Goal: Complete application form: Complete application form

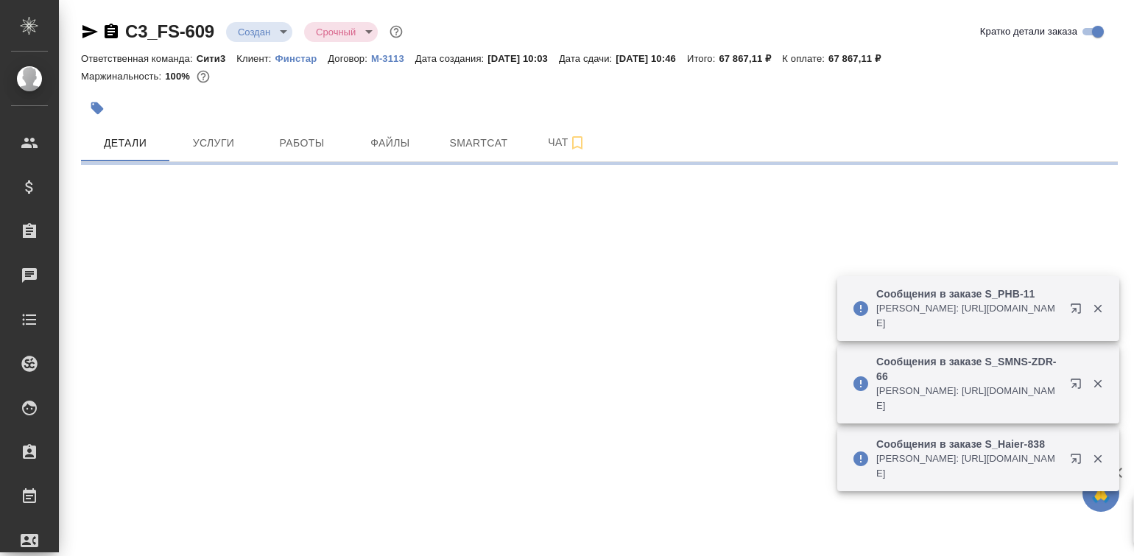
select select "RU"
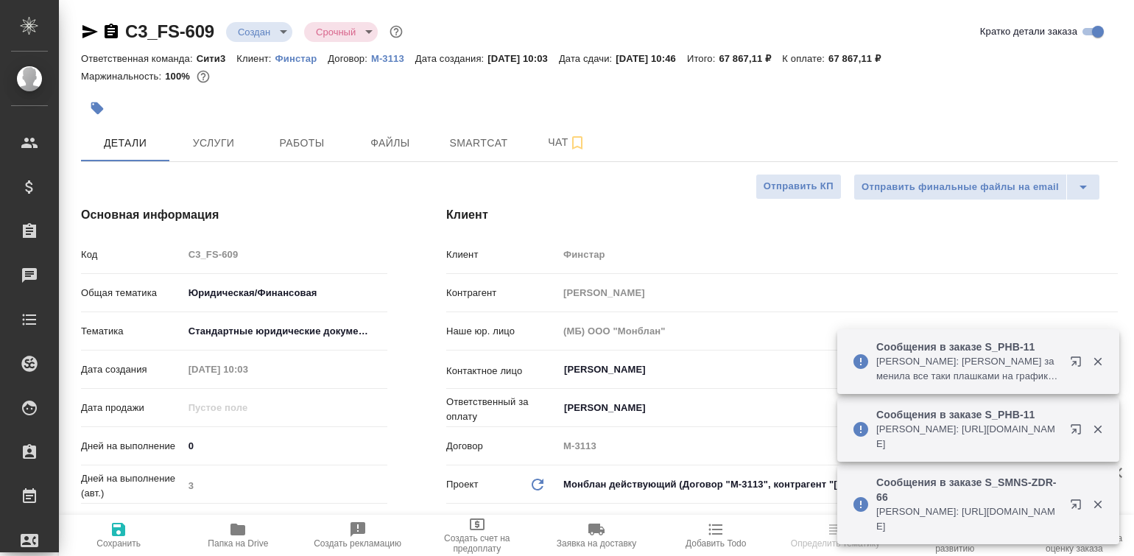
type textarea "x"
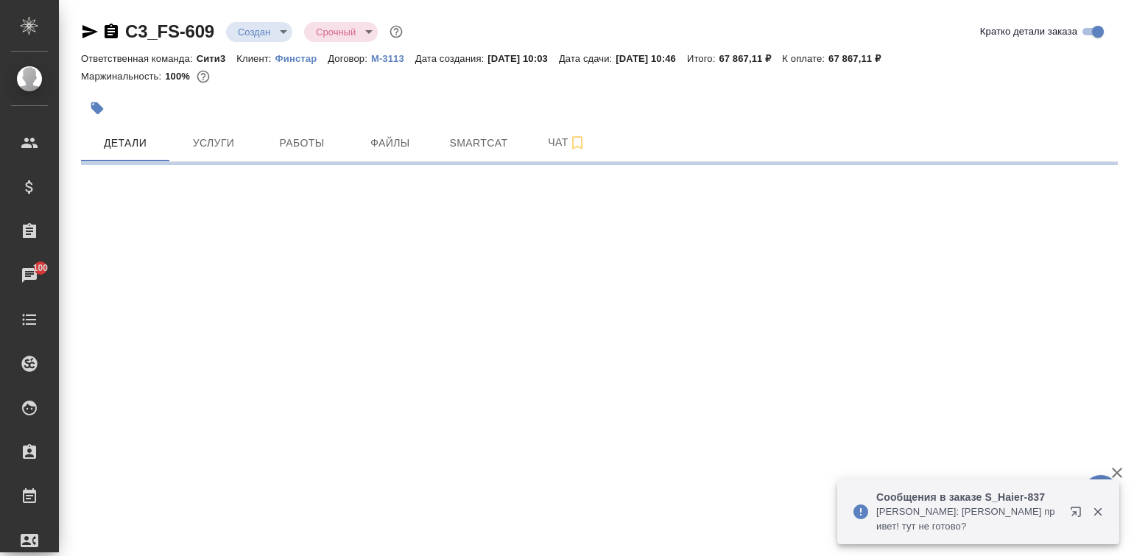
select select "RU"
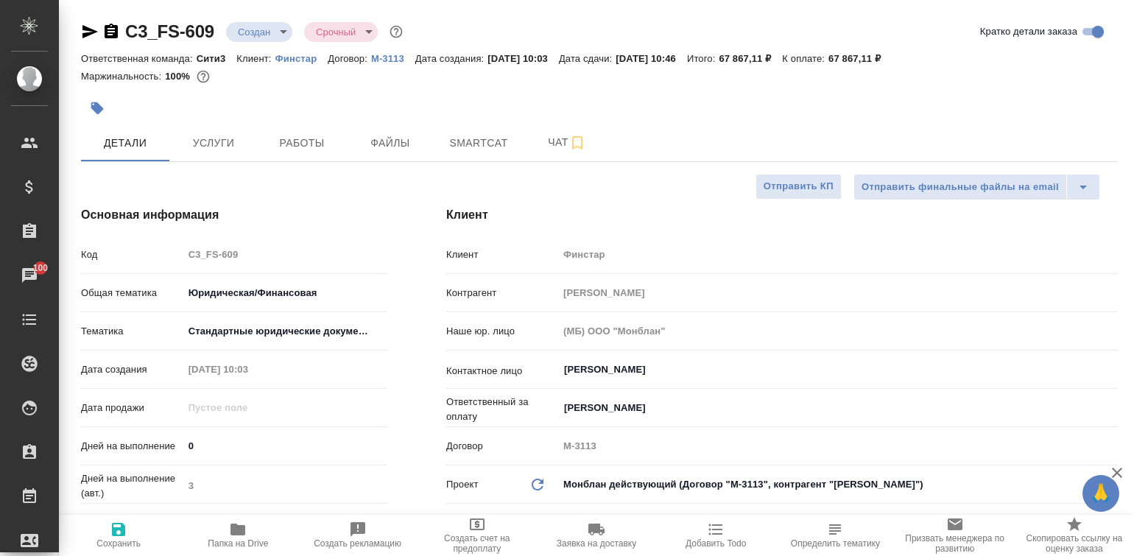
type textarea "x"
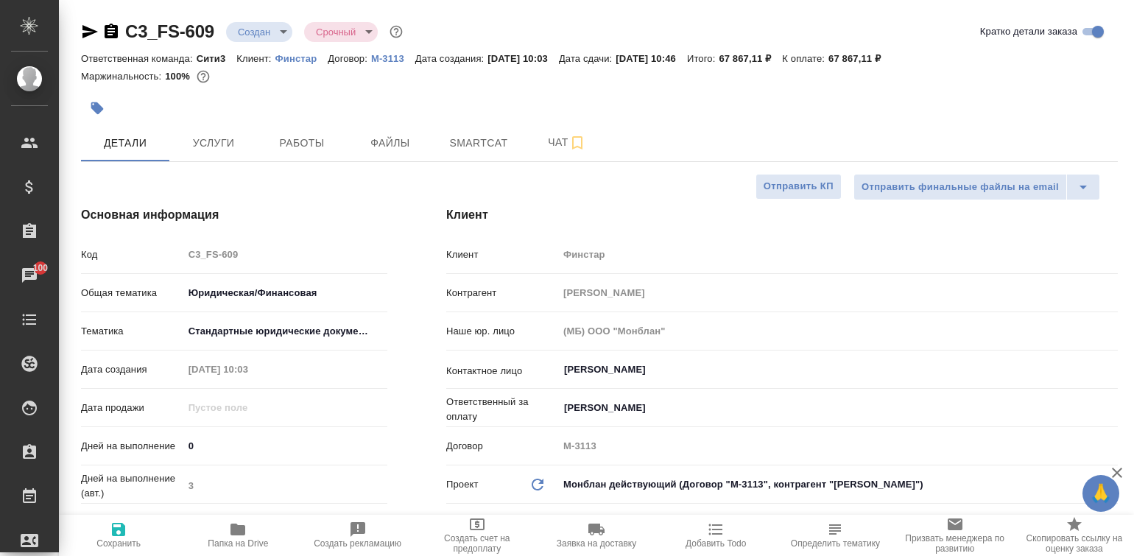
type textarea "x"
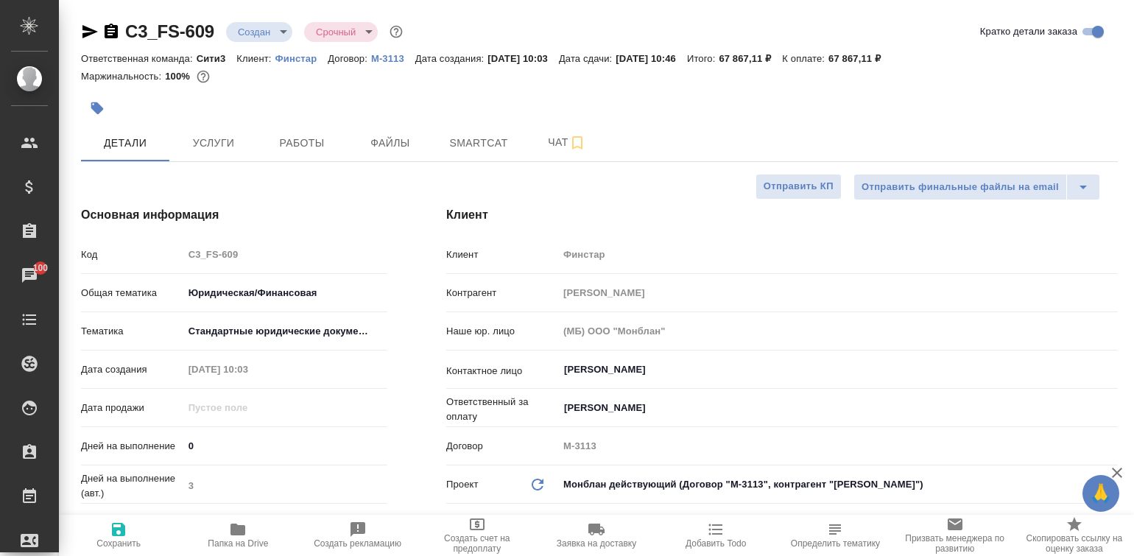
type textarea "x"
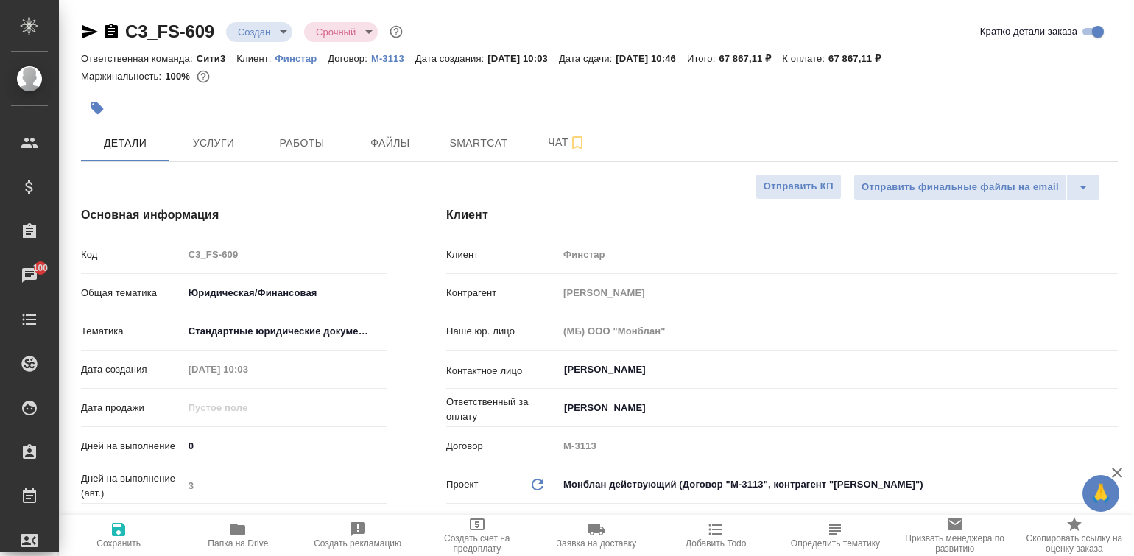
type textarea "x"
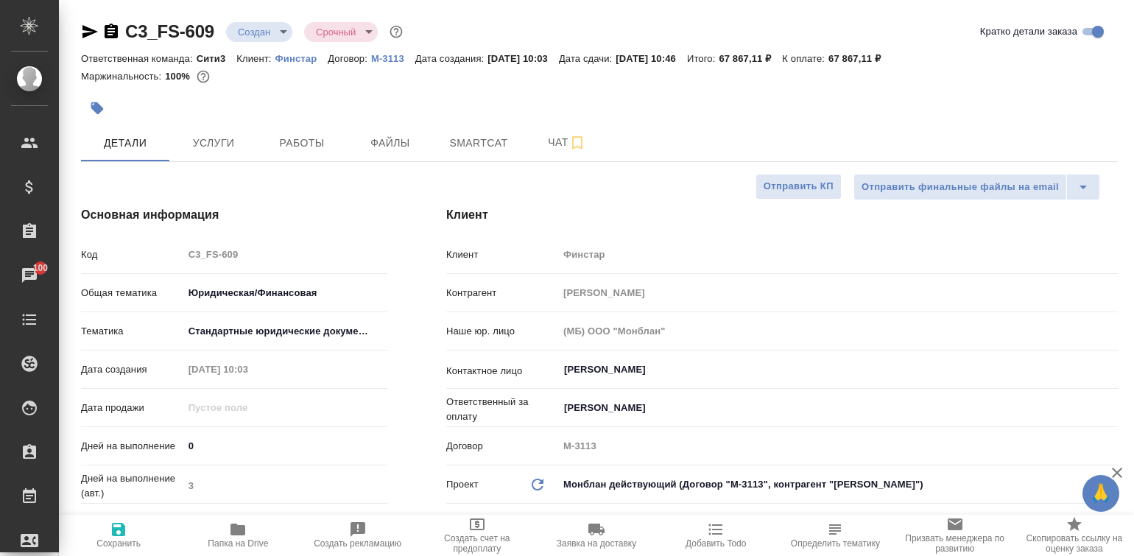
type textarea "x"
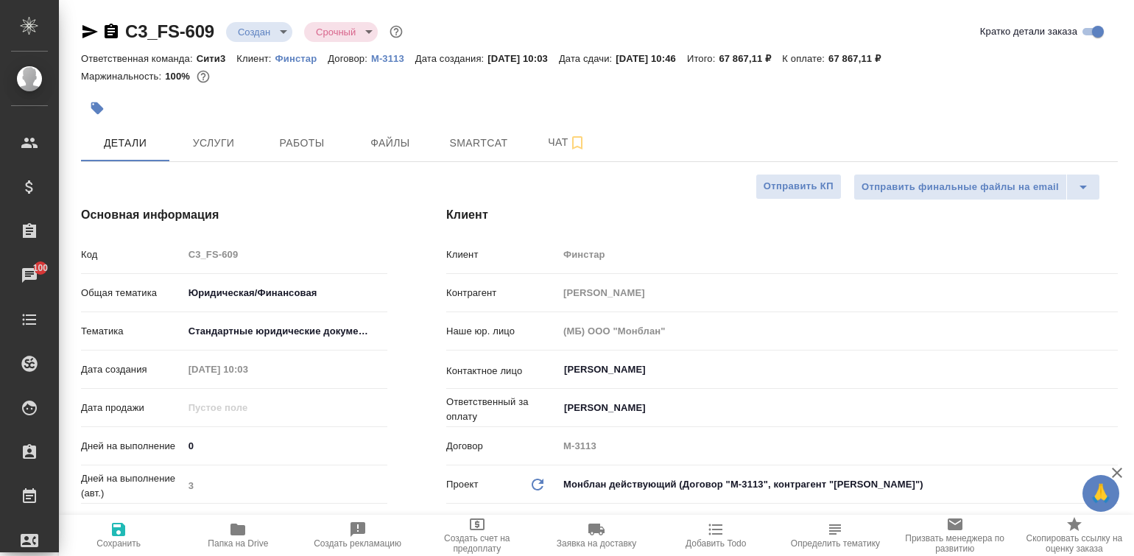
type textarea "x"
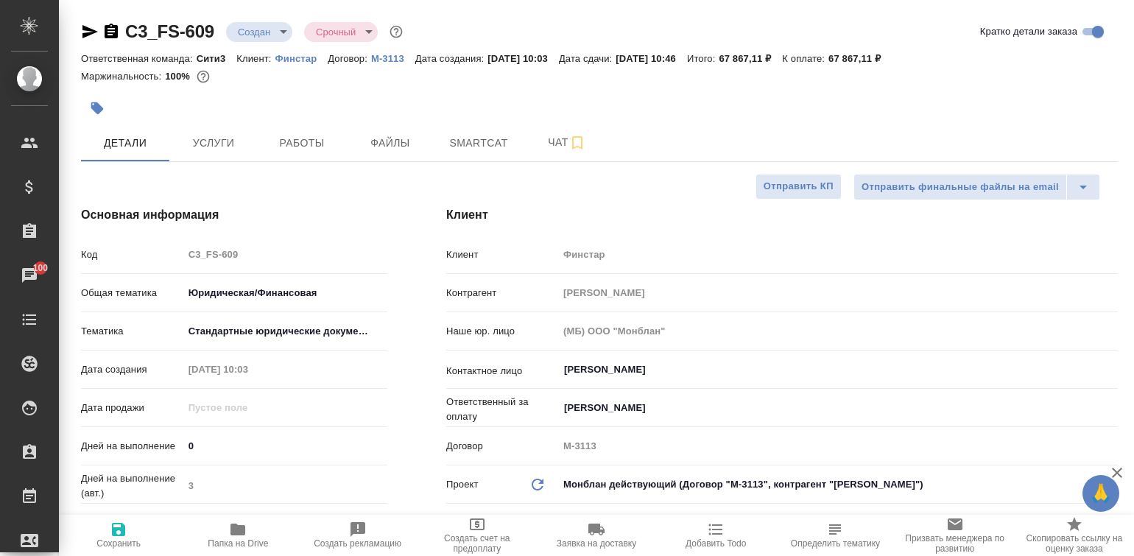
type textarea "x"
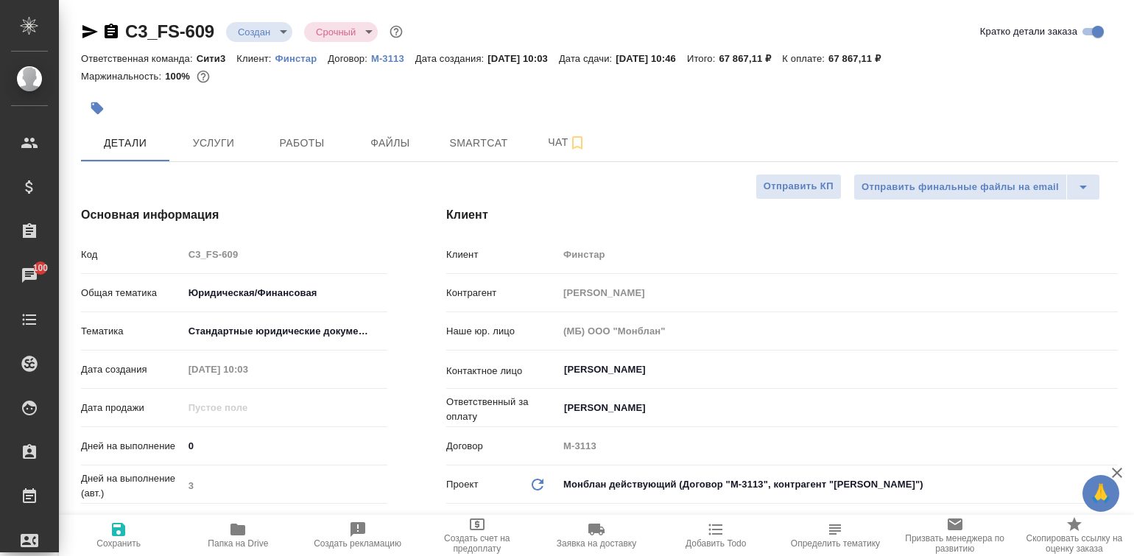
type textarea "x"
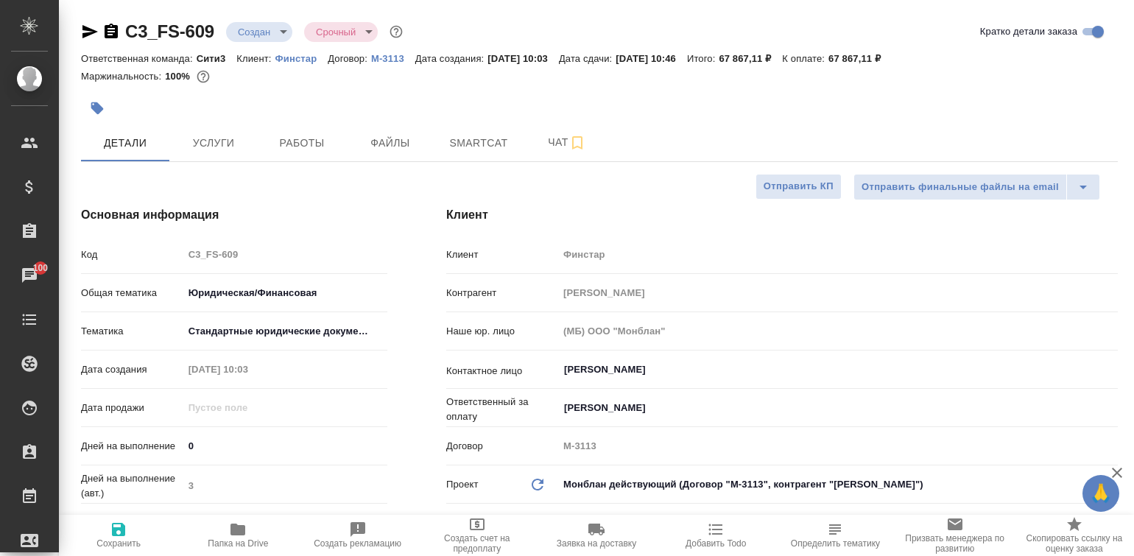
type textarea "x"
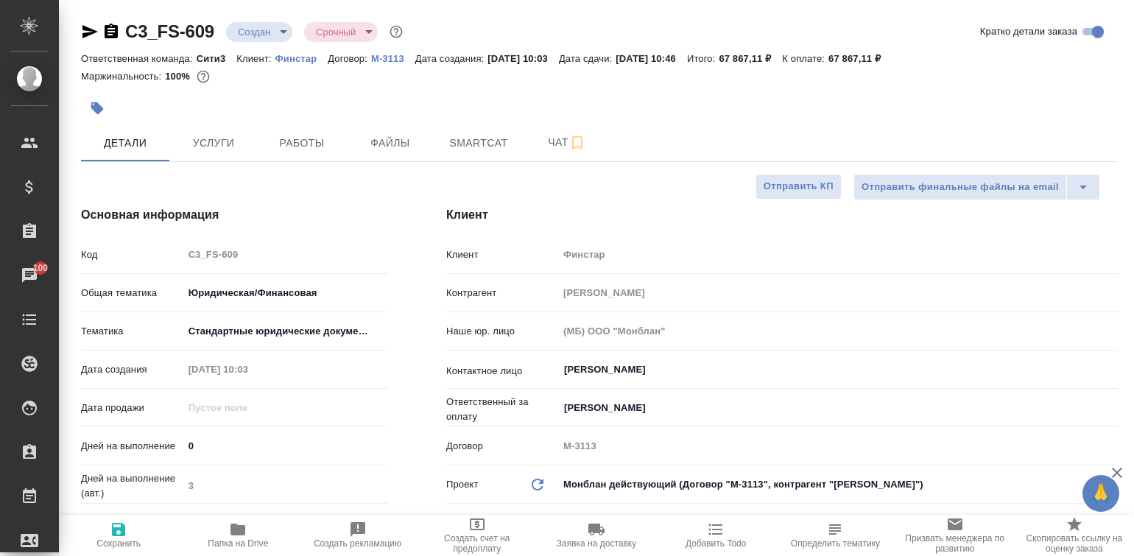
type textarea "x"
